Goal: Navigation & Orientation: Find specific page/section

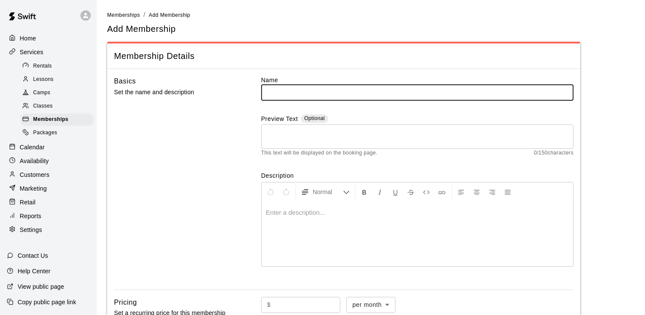
click at [45, 110] on span "Classes" at bounding box center [42, 106] width 19 height 9
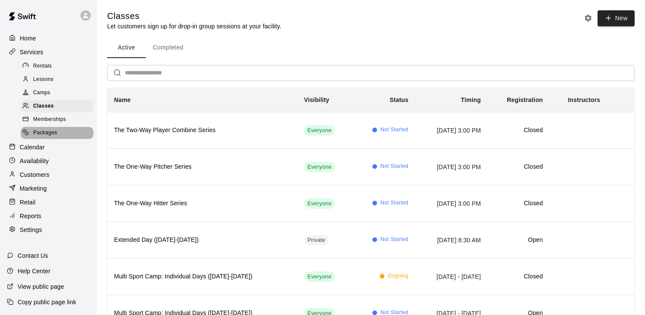
click at [49, 137] on span "Packages" at bounding box center [45, 133] width 24 height 9
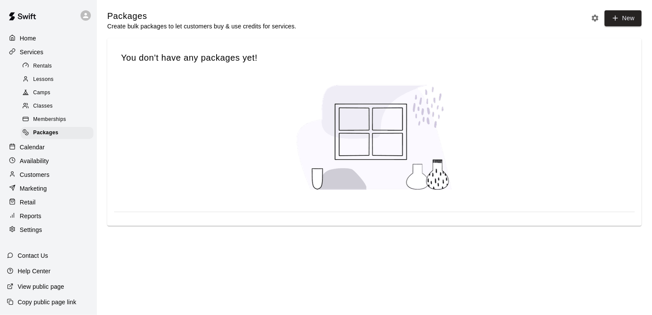
click at [46, 110] on span "Classes" at bounding box center [42, 106] width 19 height 9
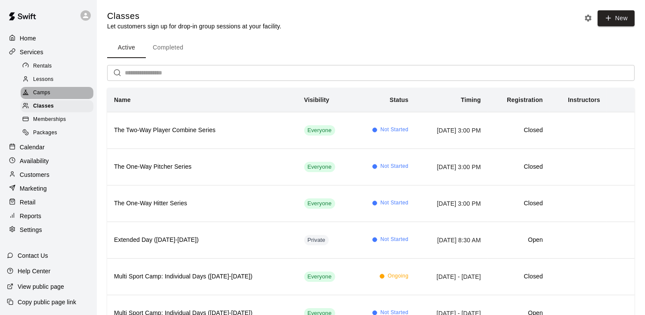
click at [48, 97] on span "Camps" at bounding box center [41, 93] width 17 height 9
